Goal: Information Seeking & Learning: Learn about a topic

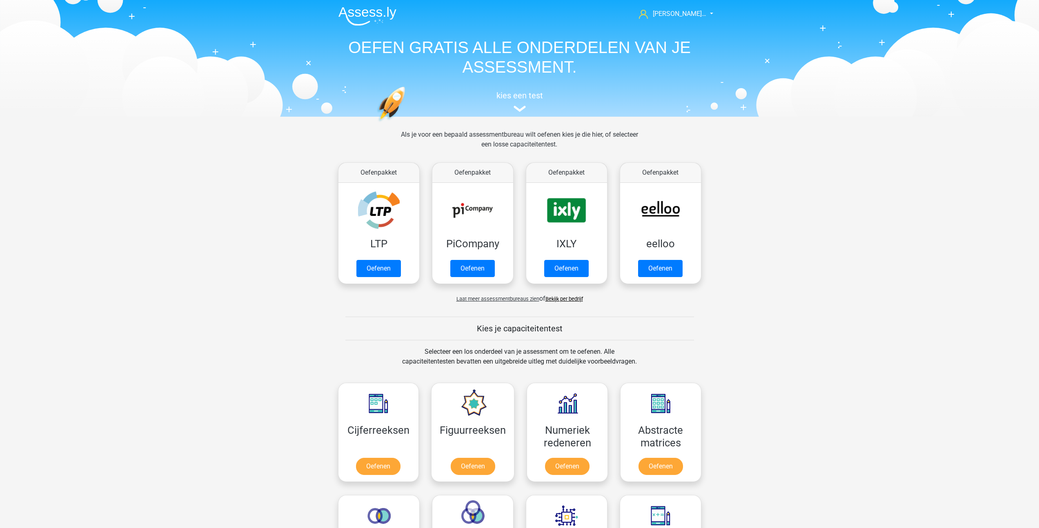
click at [513, 299] on span "Laat meer assessmentbureaus zien" at bounding box center [497, 299] width 83 height 6
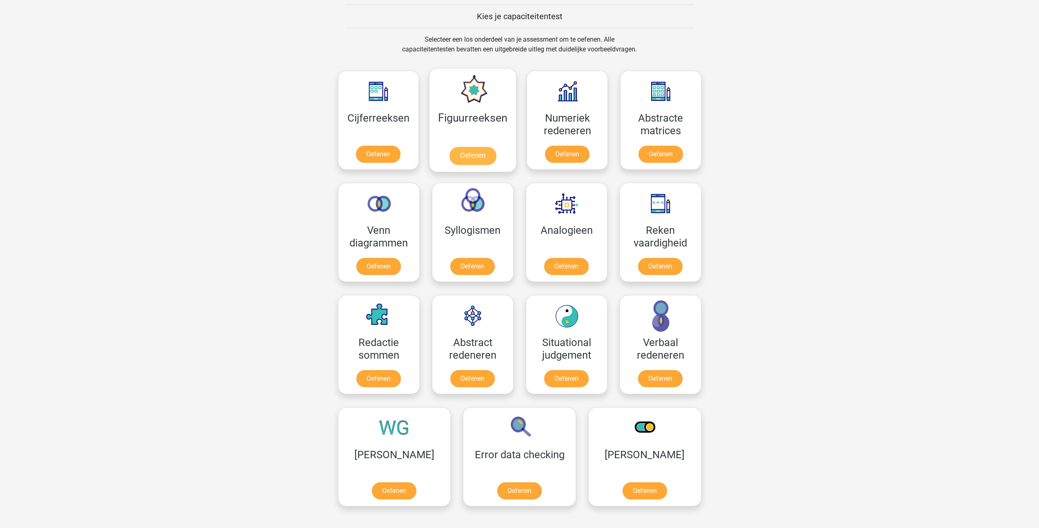
scroll to position [727, 0]
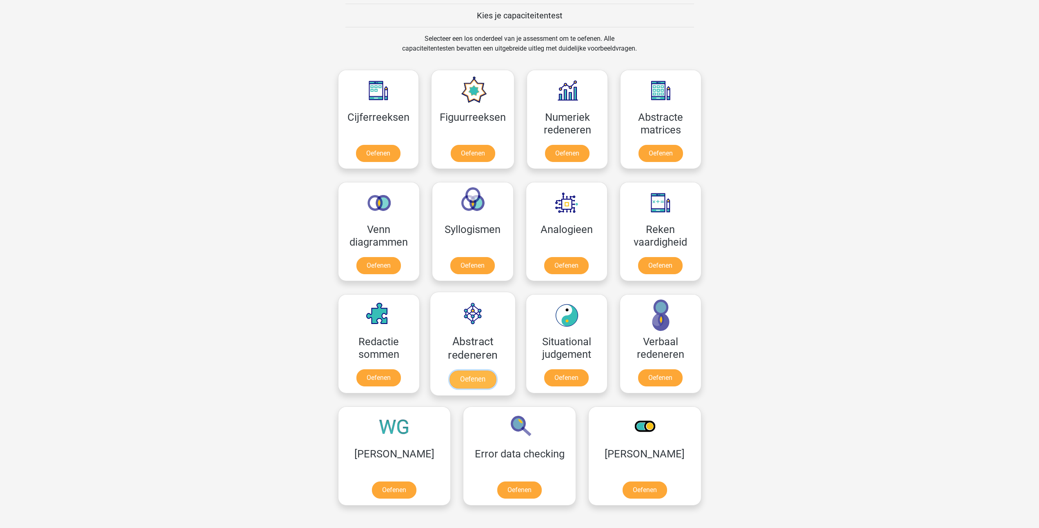
click at [476, 378] on link "Oefenen" at bounding box center [472, 380] width 47 height 18
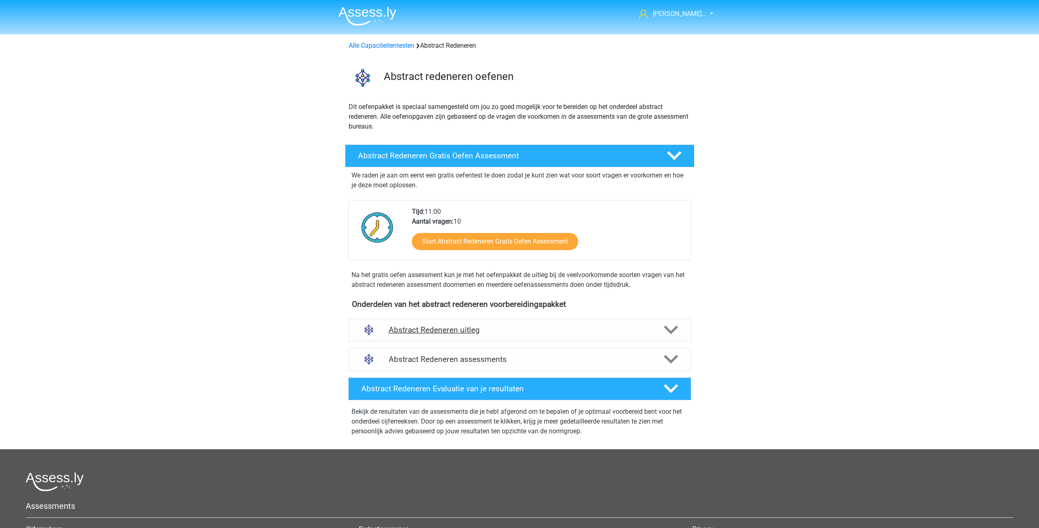
click at [461, 332] on h4 "Abstract Redeneren uitleg" at bounding box center [520, 329] width 262 height 9
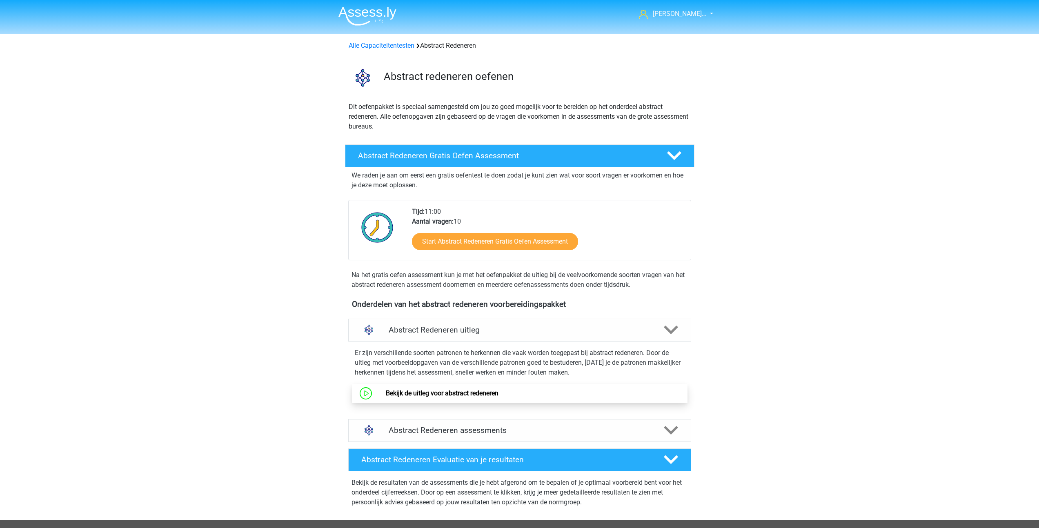
click at [453, 389] on link "Bekijk de uitleg voor abstract redeneren" at bounding box center [442, 393] width 113 height 8
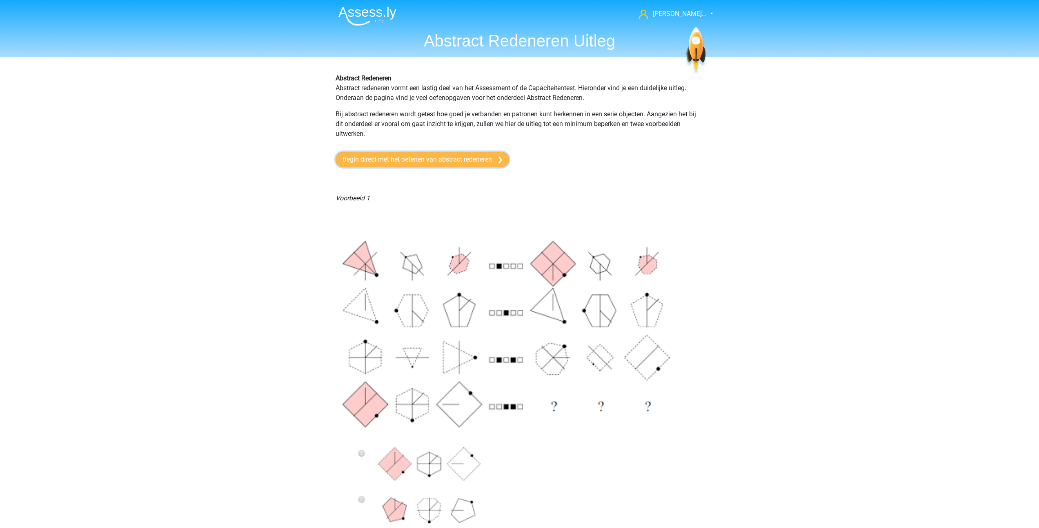
click at [450, 158] on link "Begin direct met het oefenen van abstract redeneren" at bounding box center [422, 160] width 173 height 16
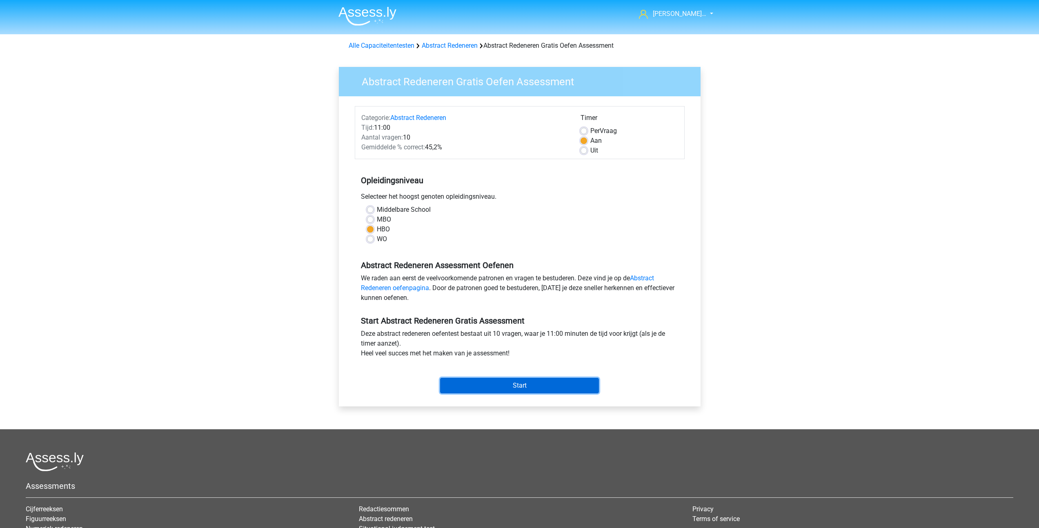
click at [492, 387] on input "Start" at bounding box center [519, 386] width 159 height 16
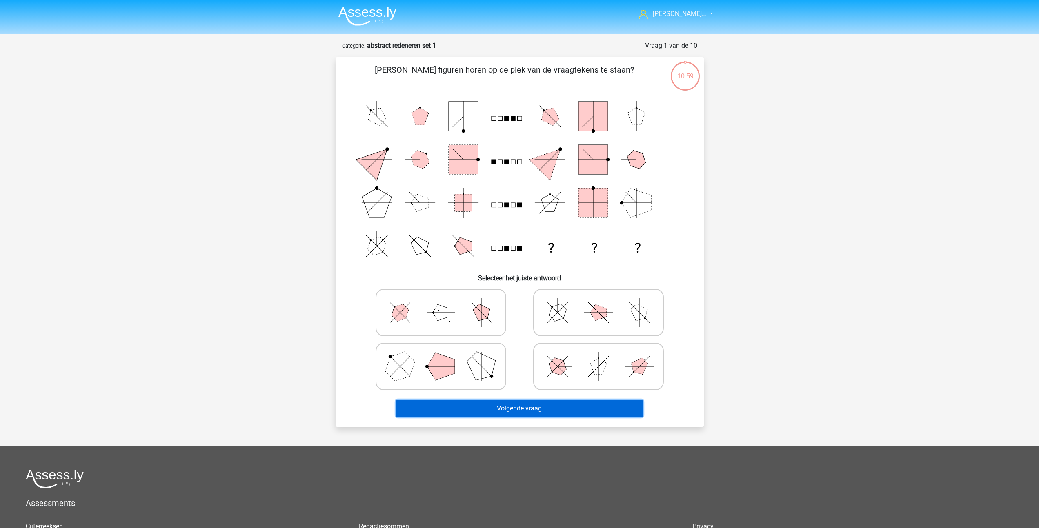
click at [496, 404] on button "Volgende vraag" at bounding box center [519, 408] width 247 height 17
click at [496, 409] on button "Volgende vraag" at bounding box center [519, 408] width 247 height 17
click at [361, 183] on icon "? ? ?" at bounding box center [519, 181] width 329 height 173
drag, startPoint x: 363, startPoint y: 91, endPoint x: 456, endPoint y: 129, distance: 100.4
click at [456, 129] on div "Welke figuren horen op de plek van de vraagtekens te staan? ? ? ? Selecteer het…" at bounding box center [520, 242] width 362 height 356
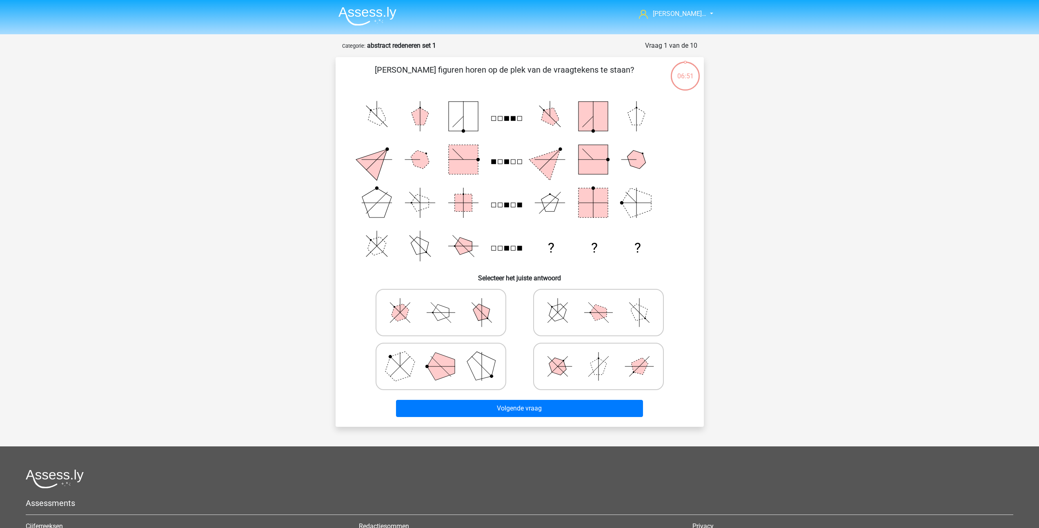
click at [464, 365] on icon at bounding box center [441, 366] width 122 height 41
click at [446, 356] on input "radio" at bounding box center [443, 353] width 5 height 5
radio input "true"
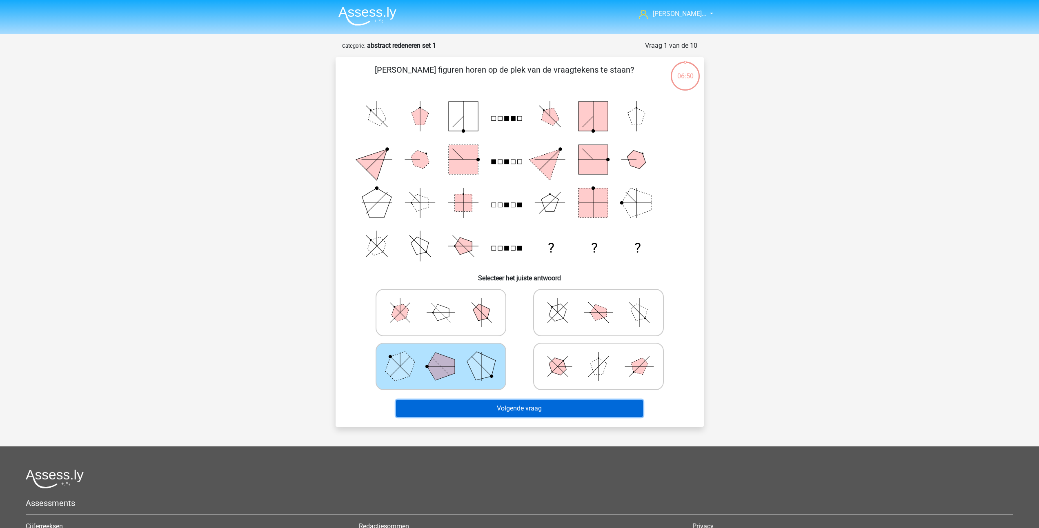
click at [478, 408] on button "Volgende vraag" at bounding box center [519, 408] width 247 height 17
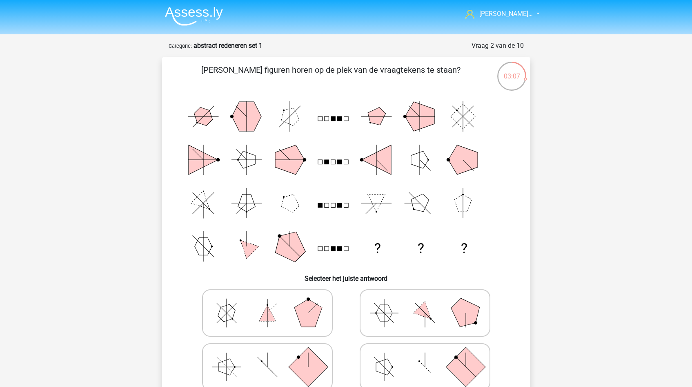
click at [193, 16] on img at bounding box center [194, 16] width 58 height 19
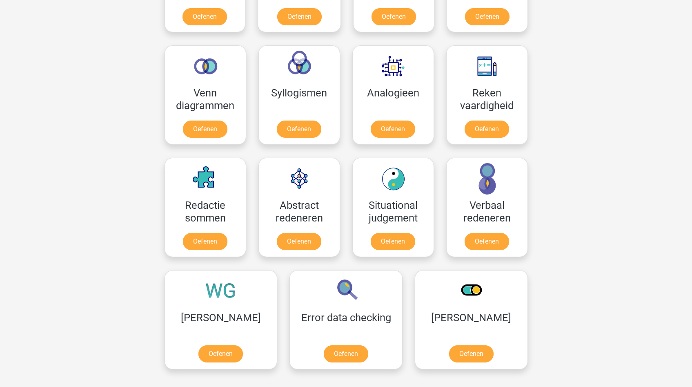
scroll to position [444, 0]
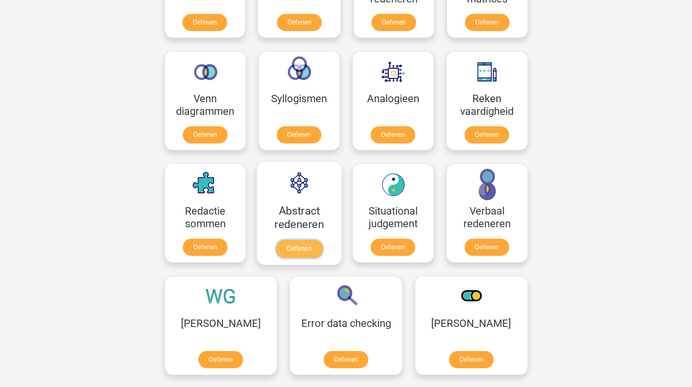
click at [288, 248] on link "Oefenen" at bounding box center [299, 249] width 47 height 18
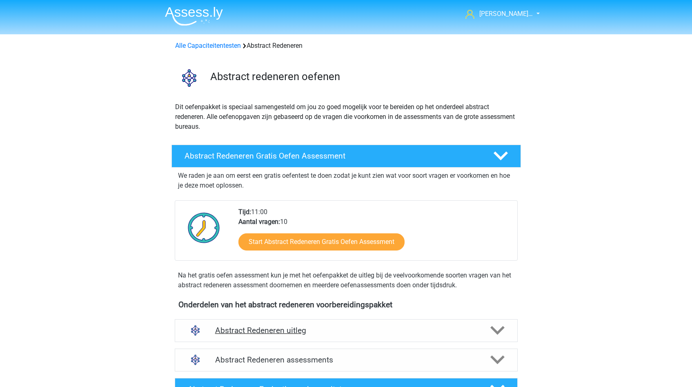
click at [276, 333] on h4 "Abstract Redeneren uitleg" at bounding box center [346, 329] width 262 height 9
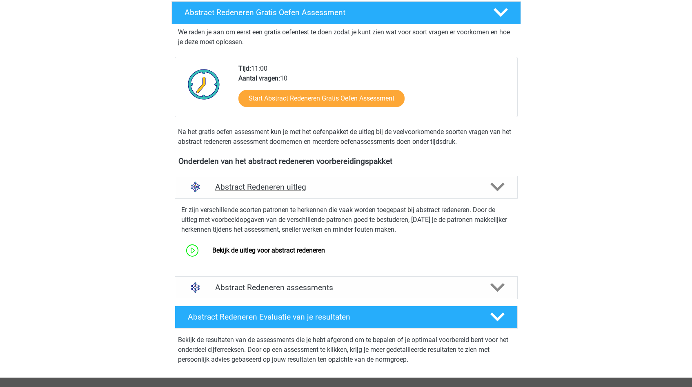
scroll to position [349, 0]
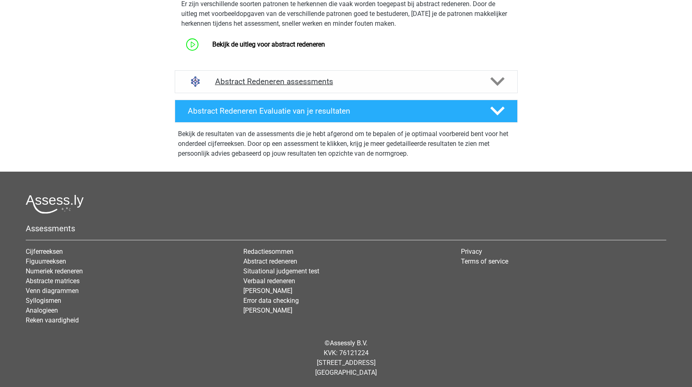
click at [238, 80] on h4 "Abstract Redeneren assessments" at bounding box center [346, 81] width 262 height 9
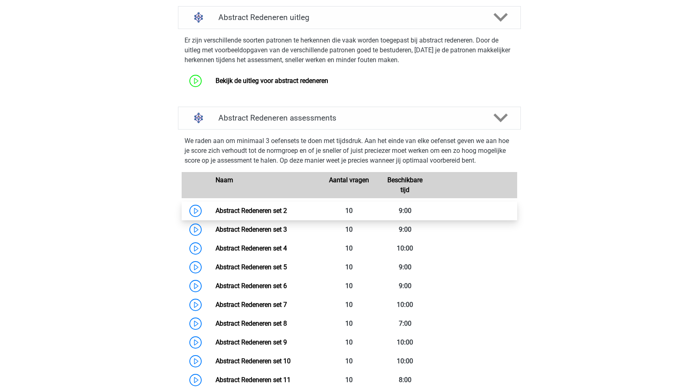
scroll to position [296, 0]
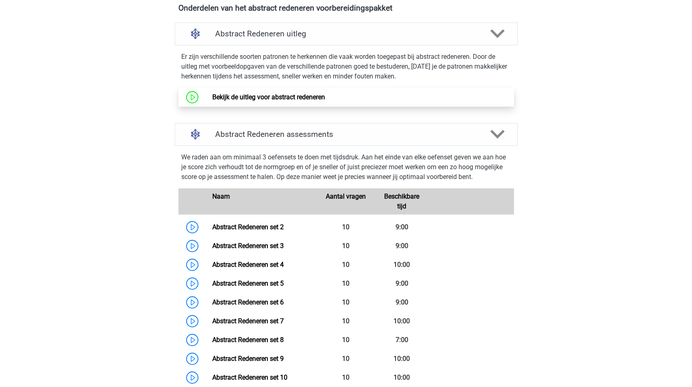
click at [231, 100] on link "Bekijk de uitleg voor abstract redeneren" at bounding box center [268, 97] width 113 height 8
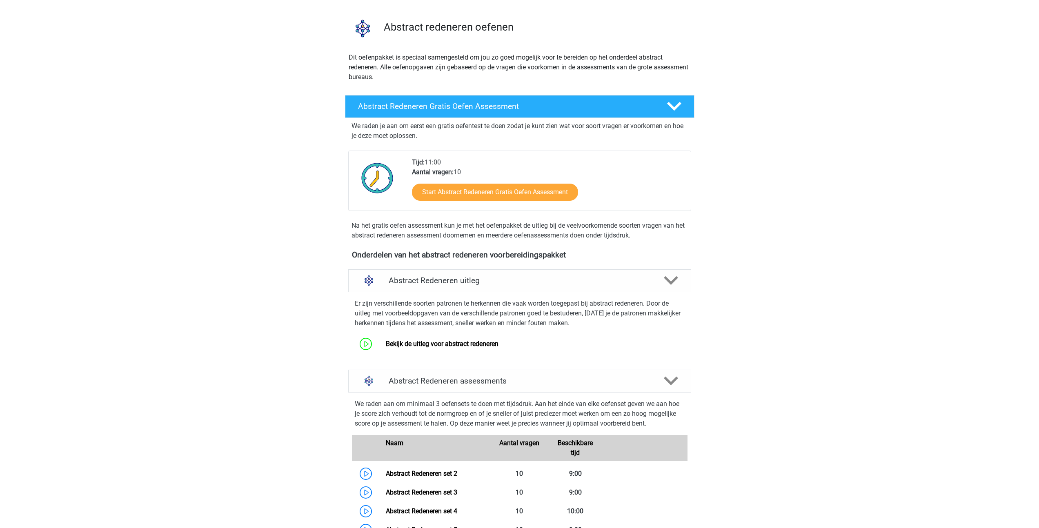
scroll to position [0, 0]
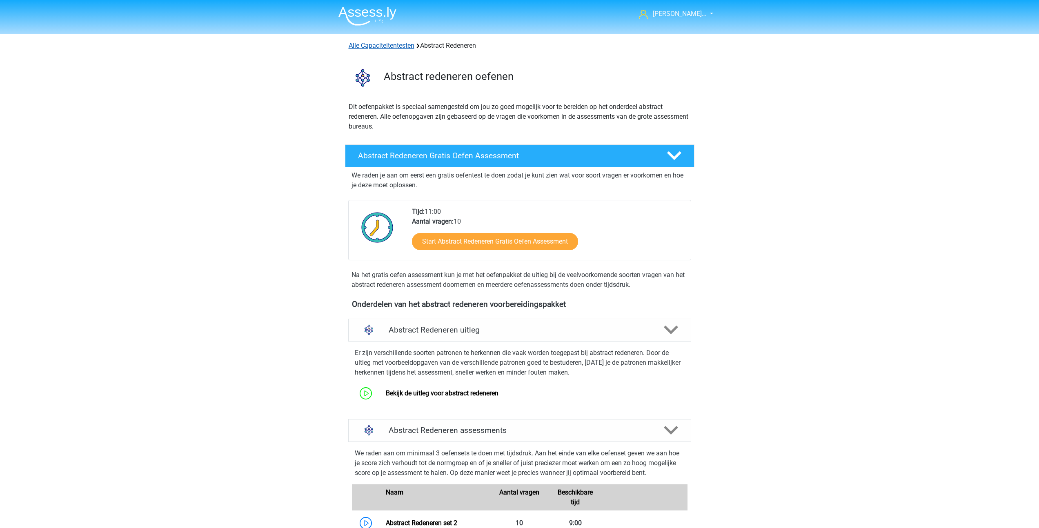
click at [371, 47] on link "Alle Capaciteitentesten" at bounding box center [382, 46] width 66 height 8
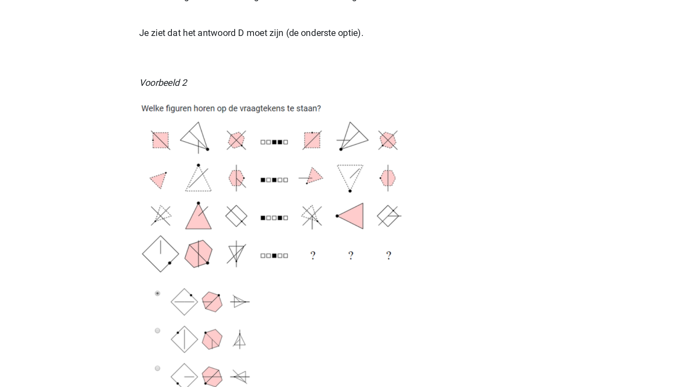
scroll to position [965, 0]
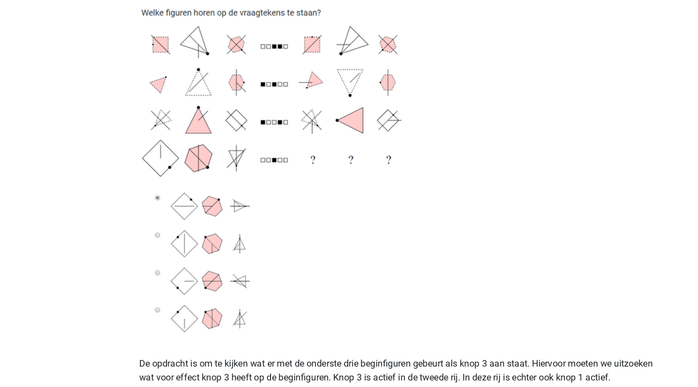
click at [178, 307] on img at bounding box center [267, 230] width 204 height 237
click at [182, 257] on img at bounding box center [267, 230] width 204 height 237
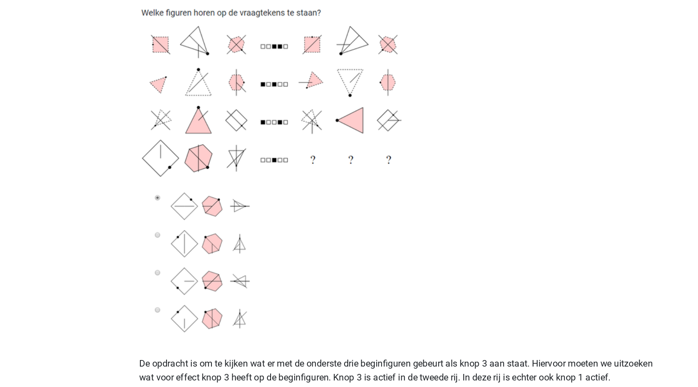
click at [182, 257] on img at bounding box center [267, 230] width 204 height 237
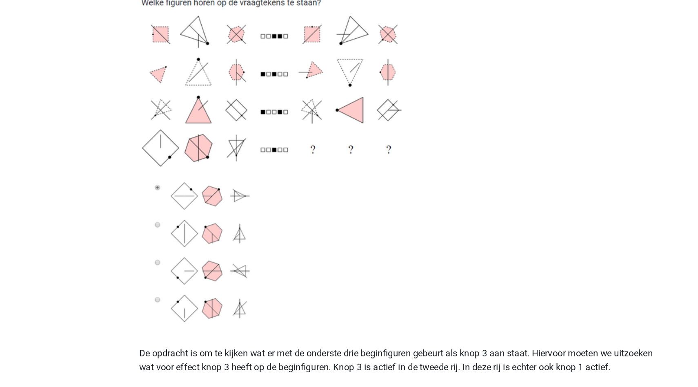
scroll to position [989, 0]
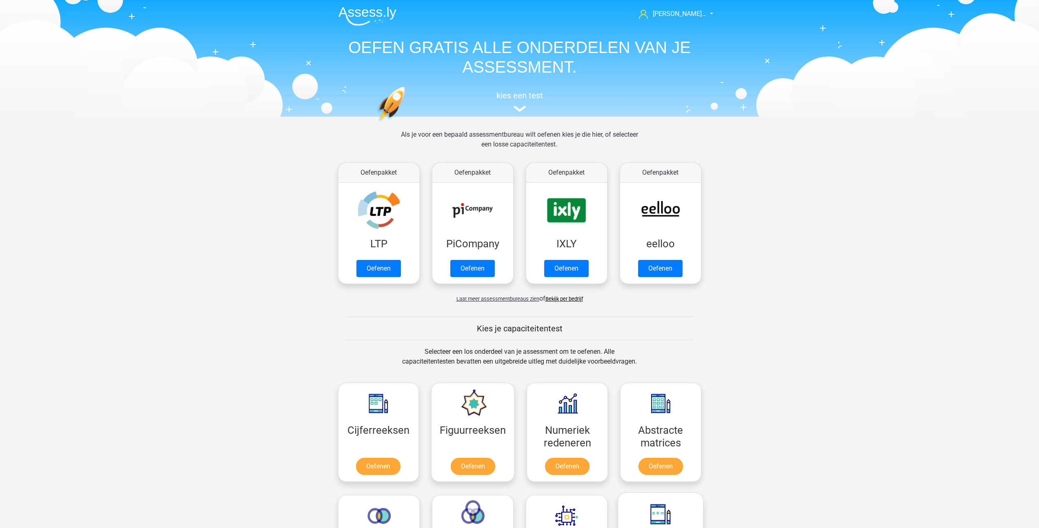
scroll to position [347, 0]
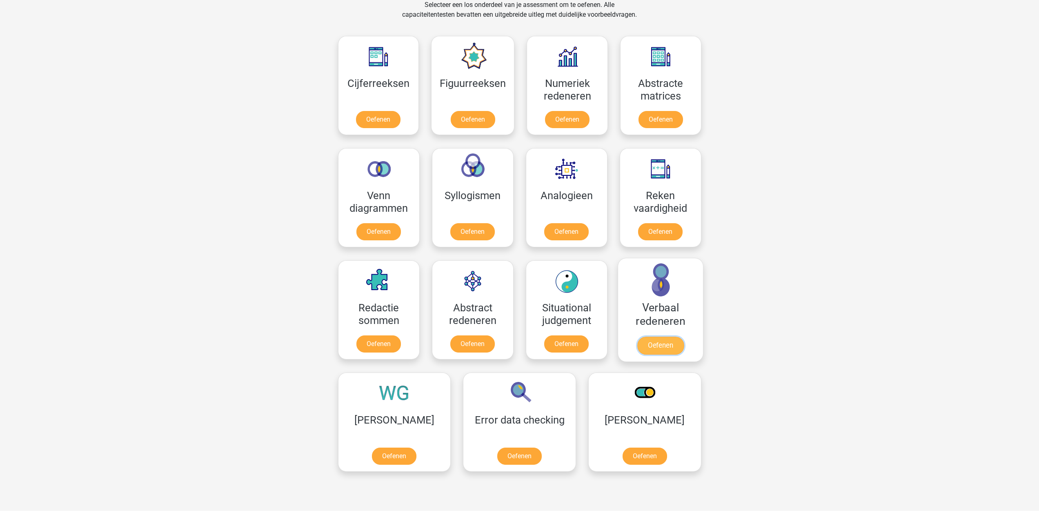
click at [643, 340] on link "Oefenen" at bounding box center [660, 346] width 47 height 18
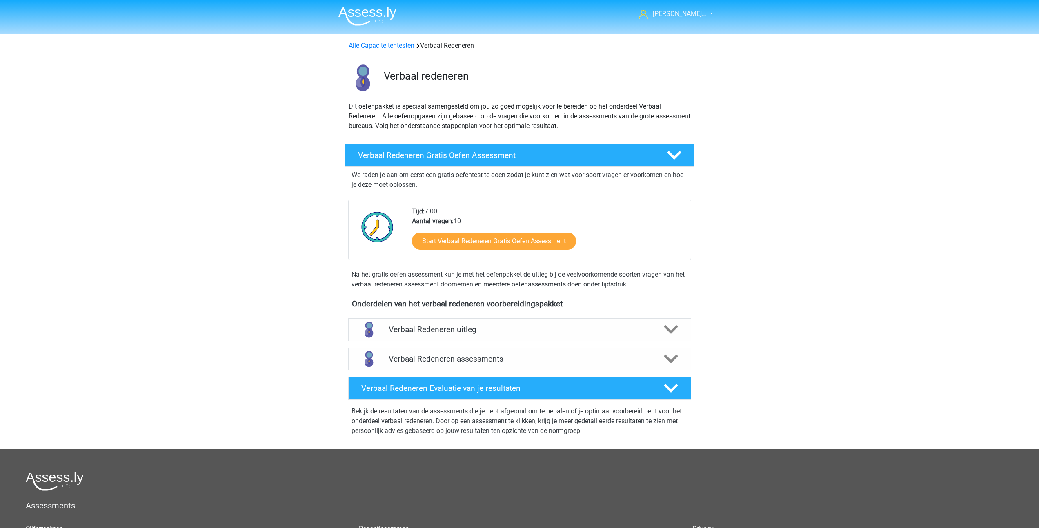
click at [489, 331] on h4 "Verbaal Redeneren uitleg" at bounding box center [520, 329] width 262 height 9
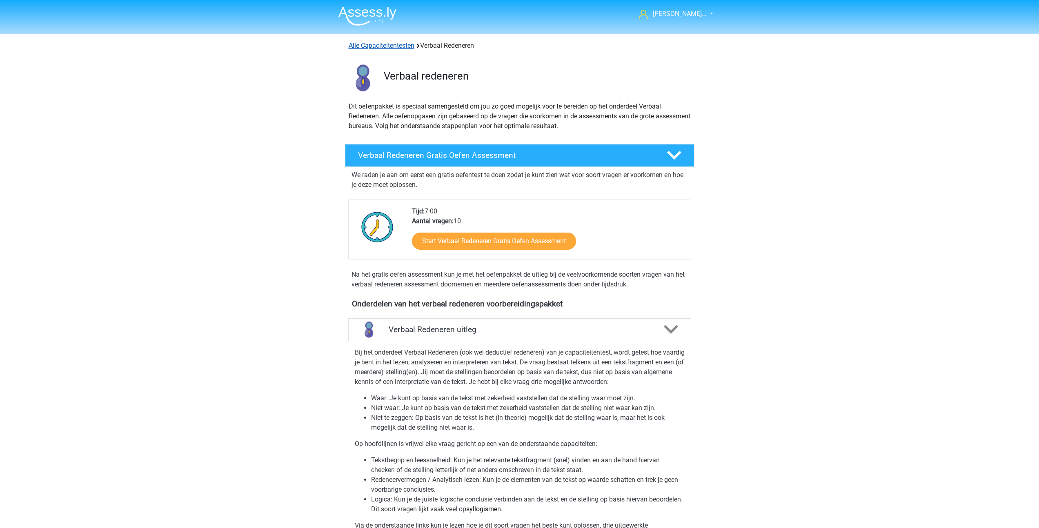
click at [379, 44] on link "Alle Capaciteitentesten" at bounding box center [382, 46] width 66 height 8
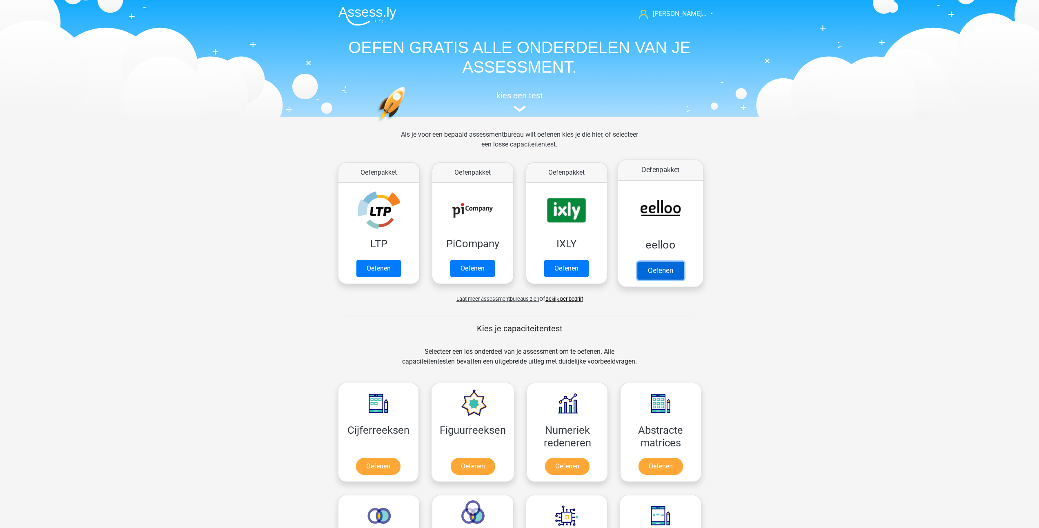
click at [648, 265] on link "Oefenen" at bounding box center [660, 271] width 47 height 18
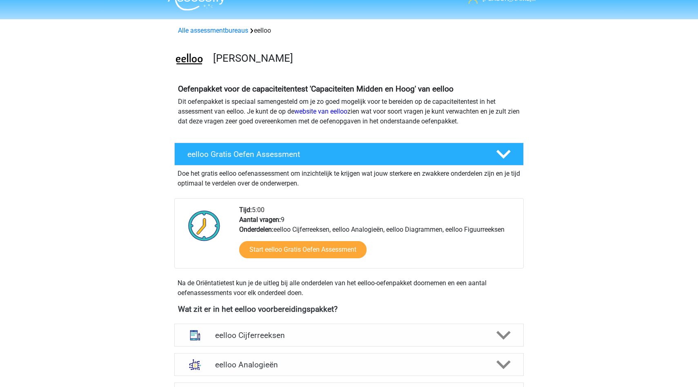
scroll to position [1, 0]
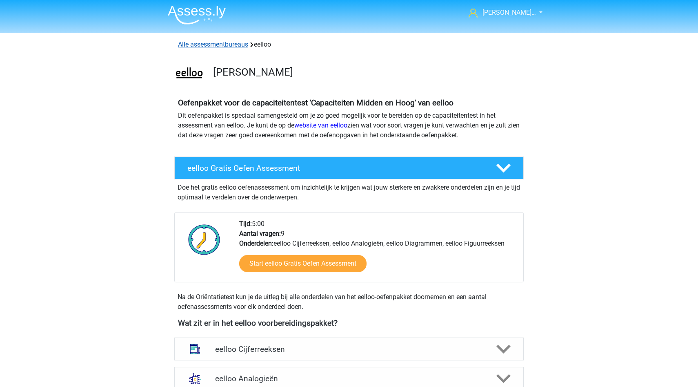
click at [217, 41] on link "Alle assessmentbureaus" at bounding box center [213, 44] width 70 height 8
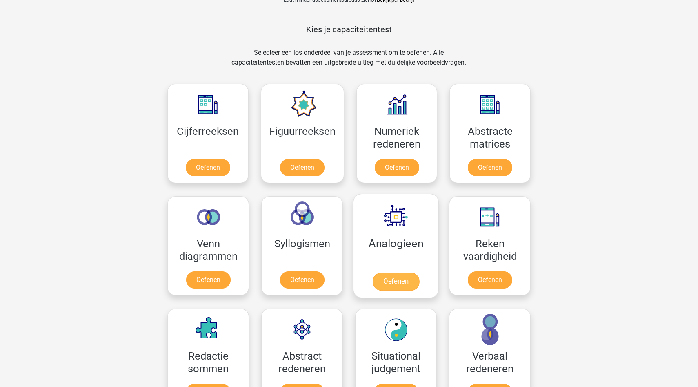
scroll to position [781, 0]
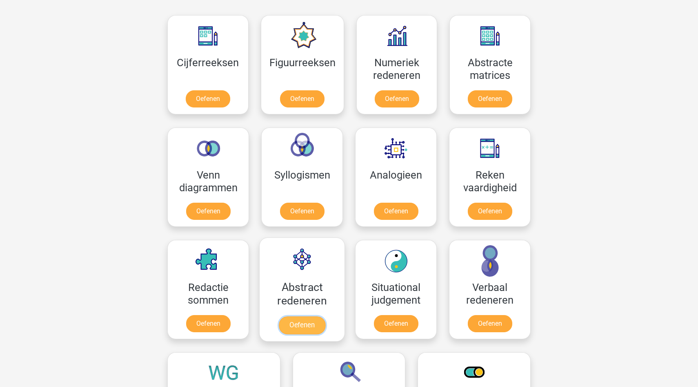
click at [300, 324] on link "Oefenen" at bounding box center [302, 325] width 47 height 18
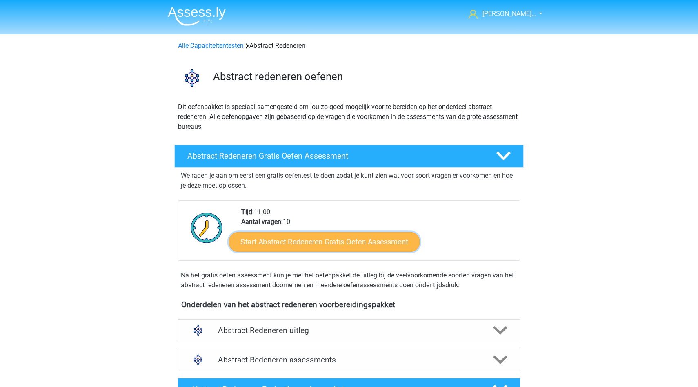
click at [311, 242] on link "Start Abstract Redeneren Gratis Oefen Assessment" at bounding box center [324, 241] width 191 height 20
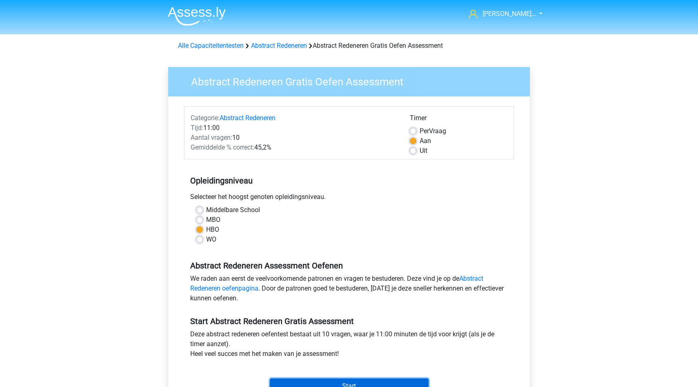
click at [312, 382] on input "Start" at bounding box center [349, 386] width 159 height 16
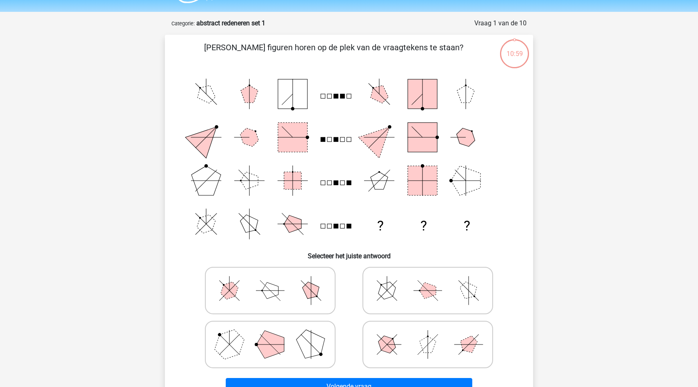
scroll to position [25, 0]
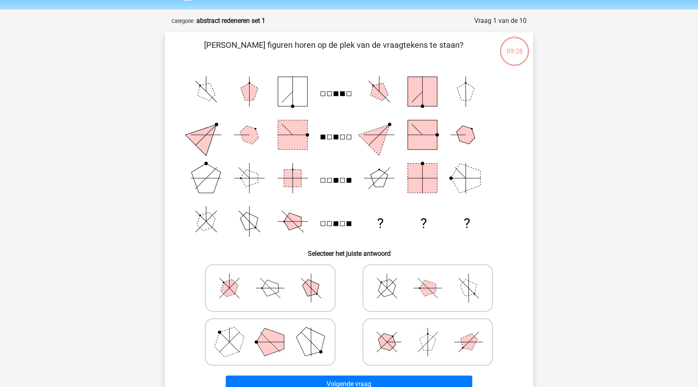
click at [278, 349] on polygon at bounding box center [270, 342] width 28 height 28
click at [276, 331] on input "radio" at bounding box center [272, 328] width 5 height 5
radio input "true"
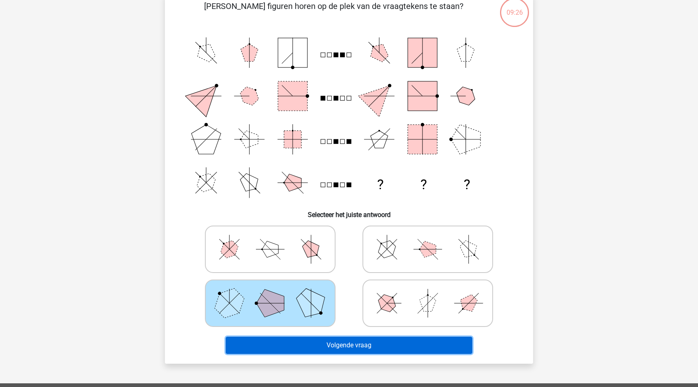
click at [285, 349] on button "Volgende vraag" at bounding box center [349, 344] width 247 height 17
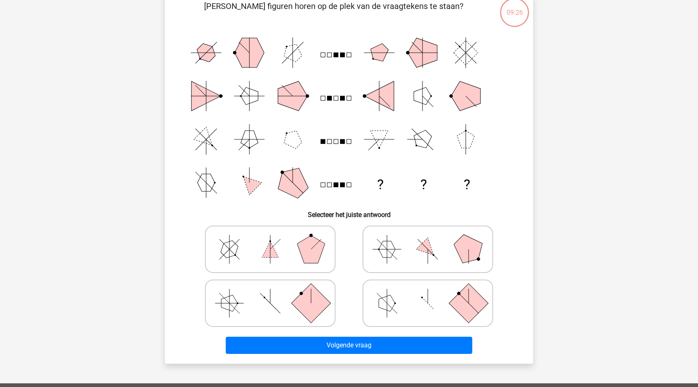
scroll to position [41, 0]
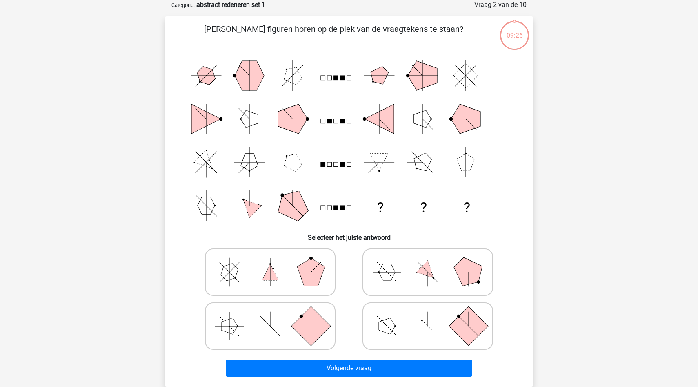
click at [285, 330] on icon at bounding box center [270, 325] width 122 height 41
click at [276, 316] on input "radio" at bounding box center [272, 312] width 5 height 5
radio input "true"
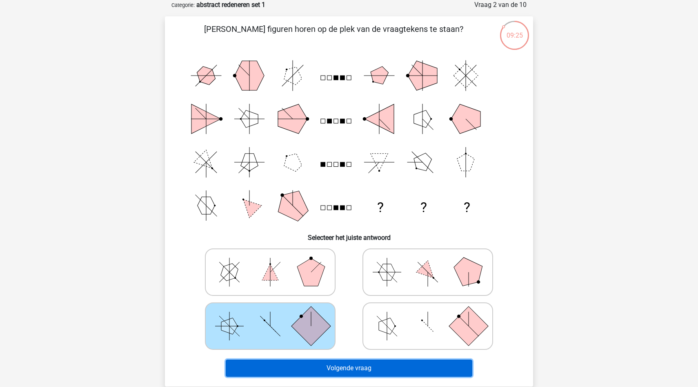
click at [284, 370] on button "Volgende vraag" at bounding box center [349, 367] width 247 height 17
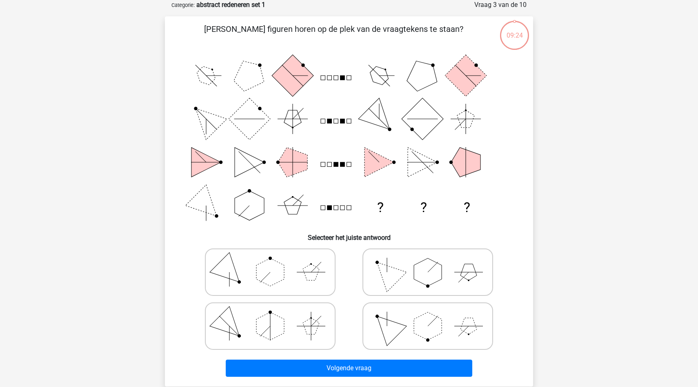
click at [291, 336] on icon at bounding box center [270, 325] width 122 height 41
click at [276, 316] on input "radio" at bounding box center [272, 312] width 5 height 5
radio input "true"
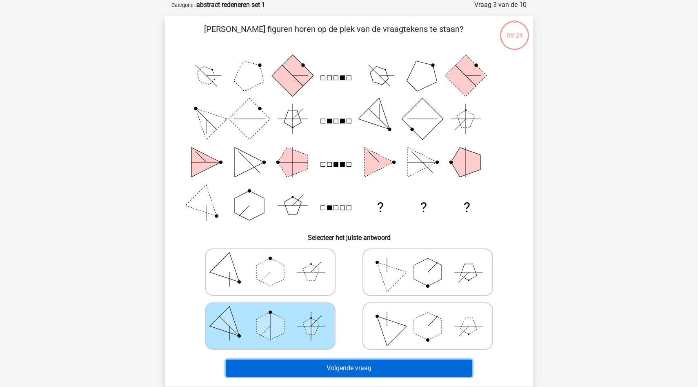
click at [288, 361] on button "Volgende vraag" at bounding box center [349, 367] width 247 height 17
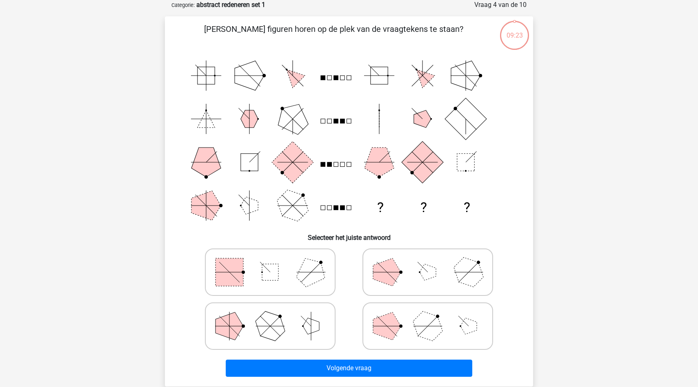
click at [292, 332] on icon at bounding box center [270, 325] width 122 height 41
click at [276, 316] on input "radio" at bounding box center [272, 312] width 5 height 5
radio input "true"
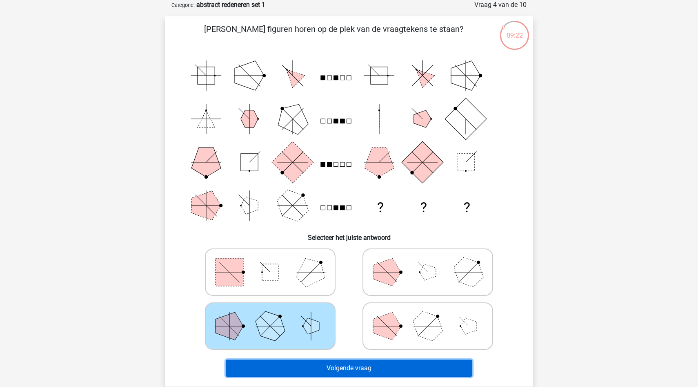
click at [288, 363] on button "Volgende vraag" at bounding box center [349, 367] width 247 height 17
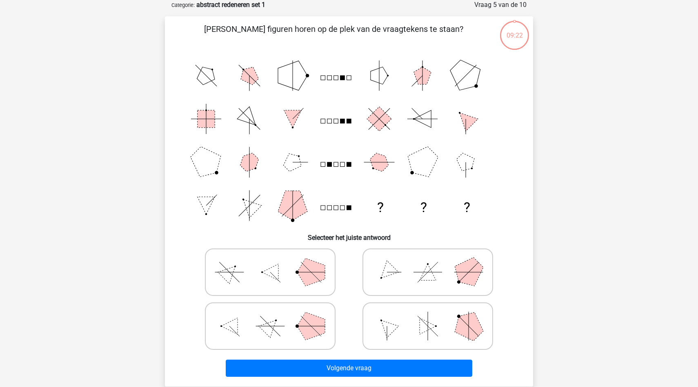
click at [290, 320] on icon at bounding box center [270, 325] width 122 height 41
click at [276, 316] on input "radio" at bounding box center [272, 312] width 5 height 5
radio input "true"
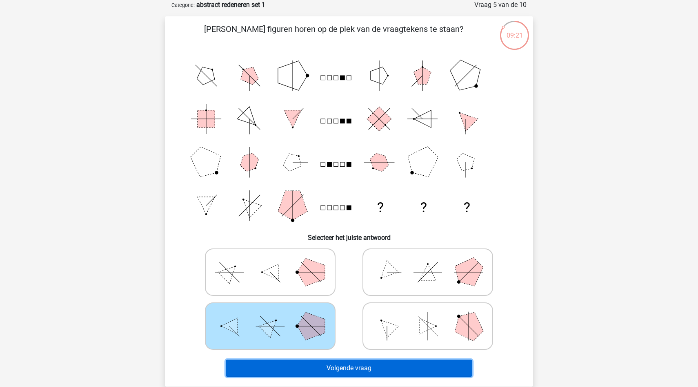
click at [291, 362] on button "Volgende vraag" at bounding box center [349, 367] width 247 height 17
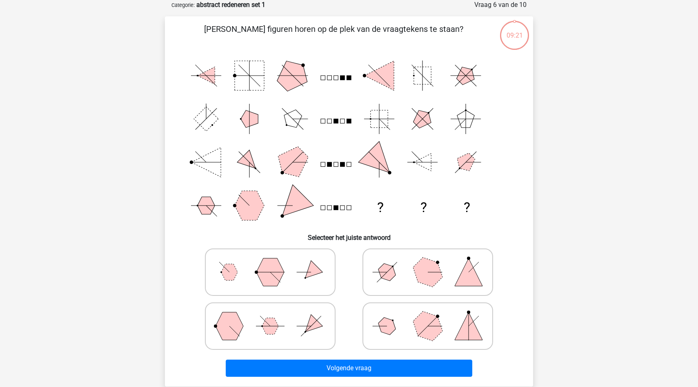
click at [290, 329] on icon at bounding box center [270, 325] width 122 height 41
click at [276, 316] on input "radio" at bounding box center [272, 312] width 5 height 5
radio input "true"
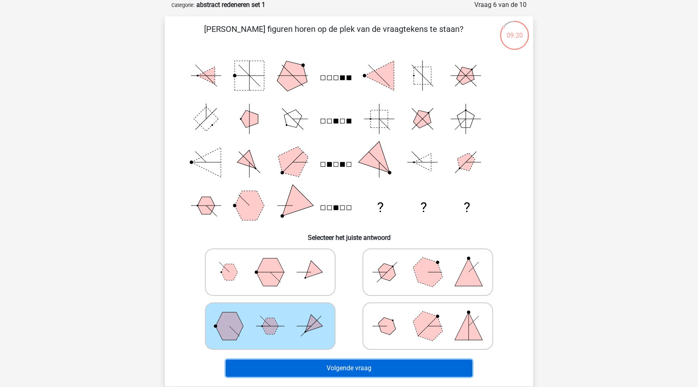
click at [286, 370] on button "Volgende vraag" at bounding box center [349, 367] width 247 height 17
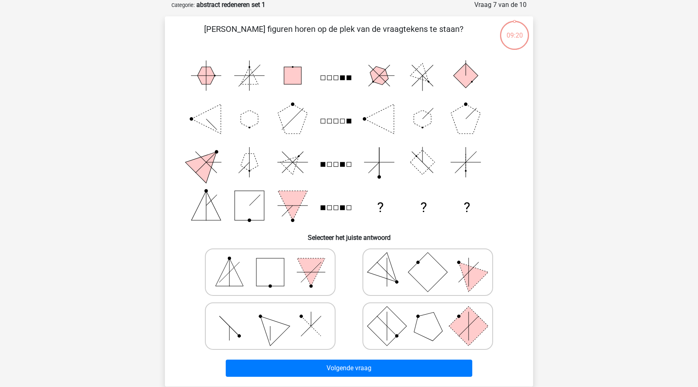
click at [290, 326] on icon at bounding box center [270, 325] width 122 height 41
click at [276, 316] on input "radio" at bounding box center [272, 312] width 5 height 5
radio input "true"
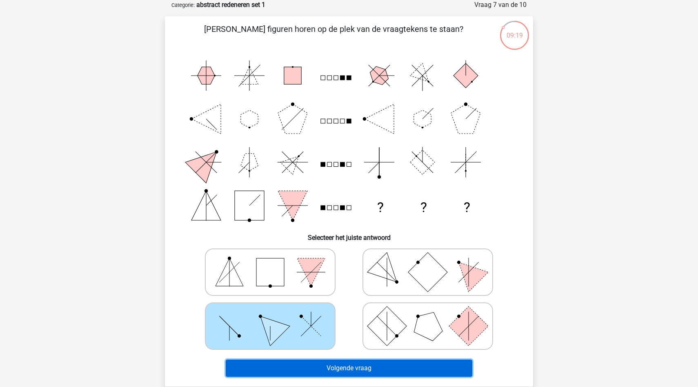
click at [290, 365] on button "Volgende vraag" at bounding box center [349, 367] width 247 height 17
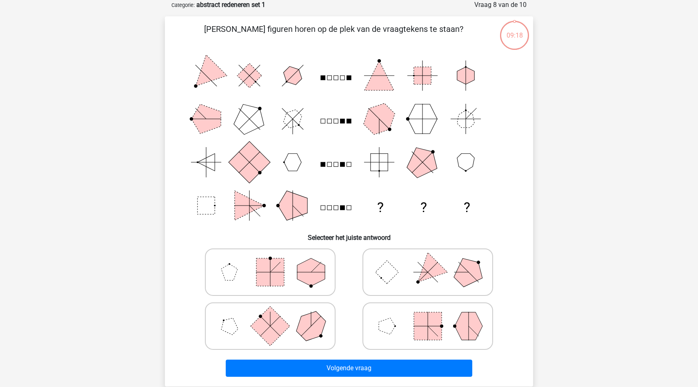
click at [290, 328] on icon at bounding box center [270, 325] width 122 height 41
click at [276, 316] on input "radio" at bounding box center [272, 312] width 5 height 5
radio input "true"
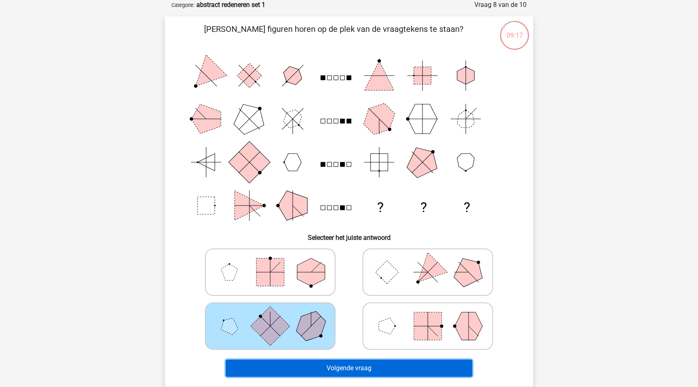
click at [298, 371] on button "Volgende vraag" at bounding box center [349, 367] width 247 height 17
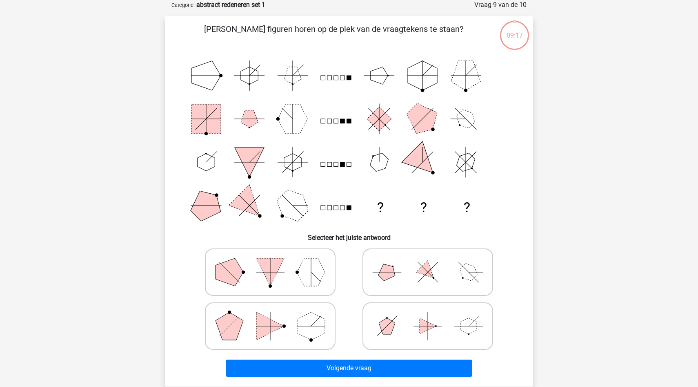
click at [290, 331] on icon at bounding box center [270, 325] width 122 height 41
click at [276, 316] on input "radio" at bounding box center [272, 312] width 5 height 5
radio input "true"
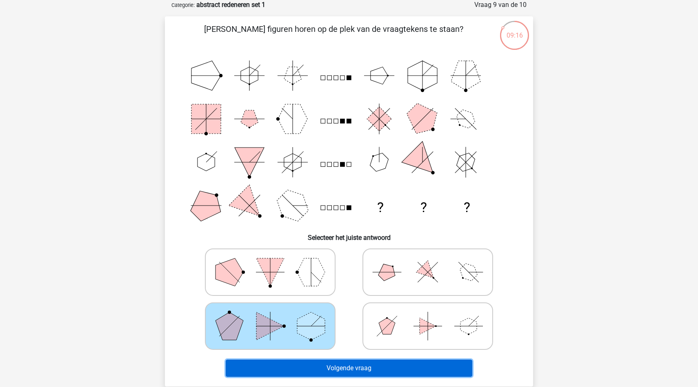
click at [294, 369] on button "Volgende vraag" at bounding box center [349, 367] width 247 height 17
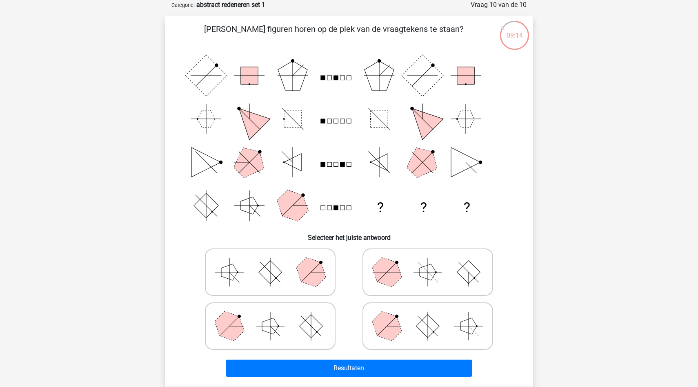
click at [291, 336] on icon at bounding box center [270, 325] width 122 height 41
click at [276, 316] on input "radio" at bounding box center [272, 312] width 5 height 5
radio input "true"
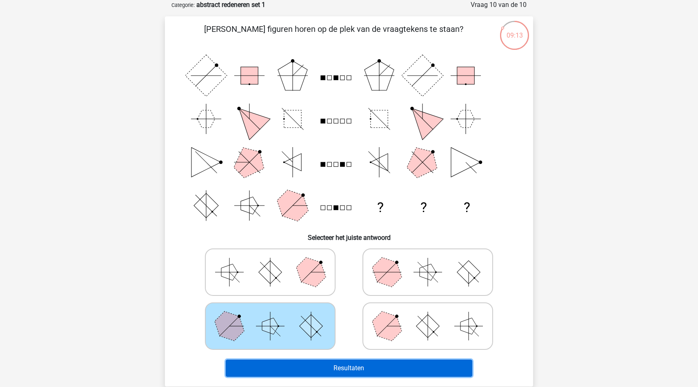
click at [296, 369] on button "Resultaten" at bounding box center [349, 367] width 247 height 17
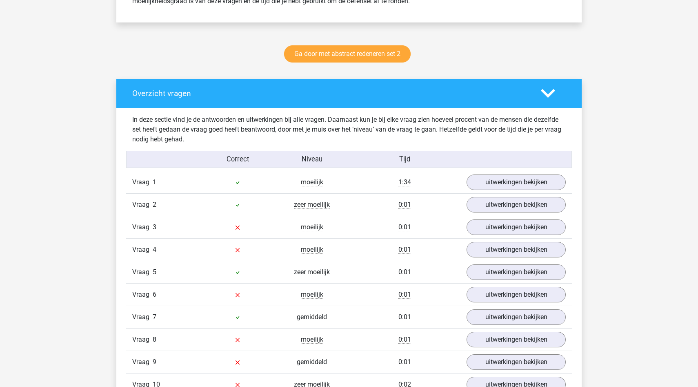
scroll to position [378, 0]
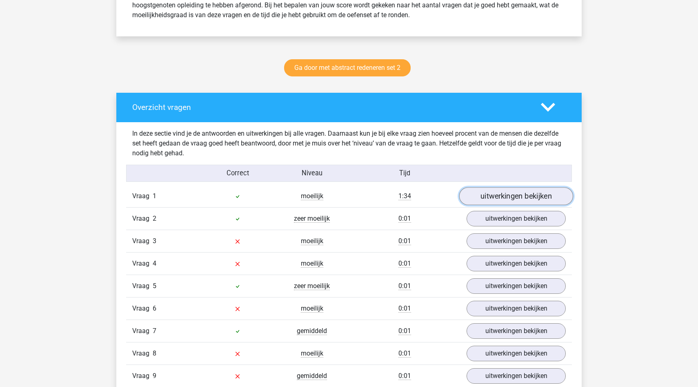
click at [519, 200] on link "uitwerkingen bekijken" at bounding box center [516, 196] width 114 height 18
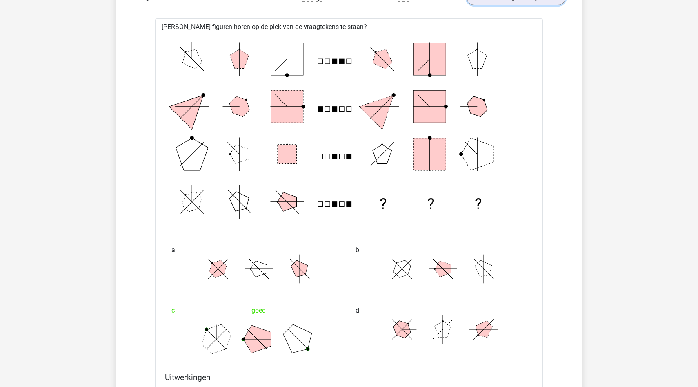
scroll to position [569, 0]
